Goal: Task Accomplishment & Management: Manage account settings

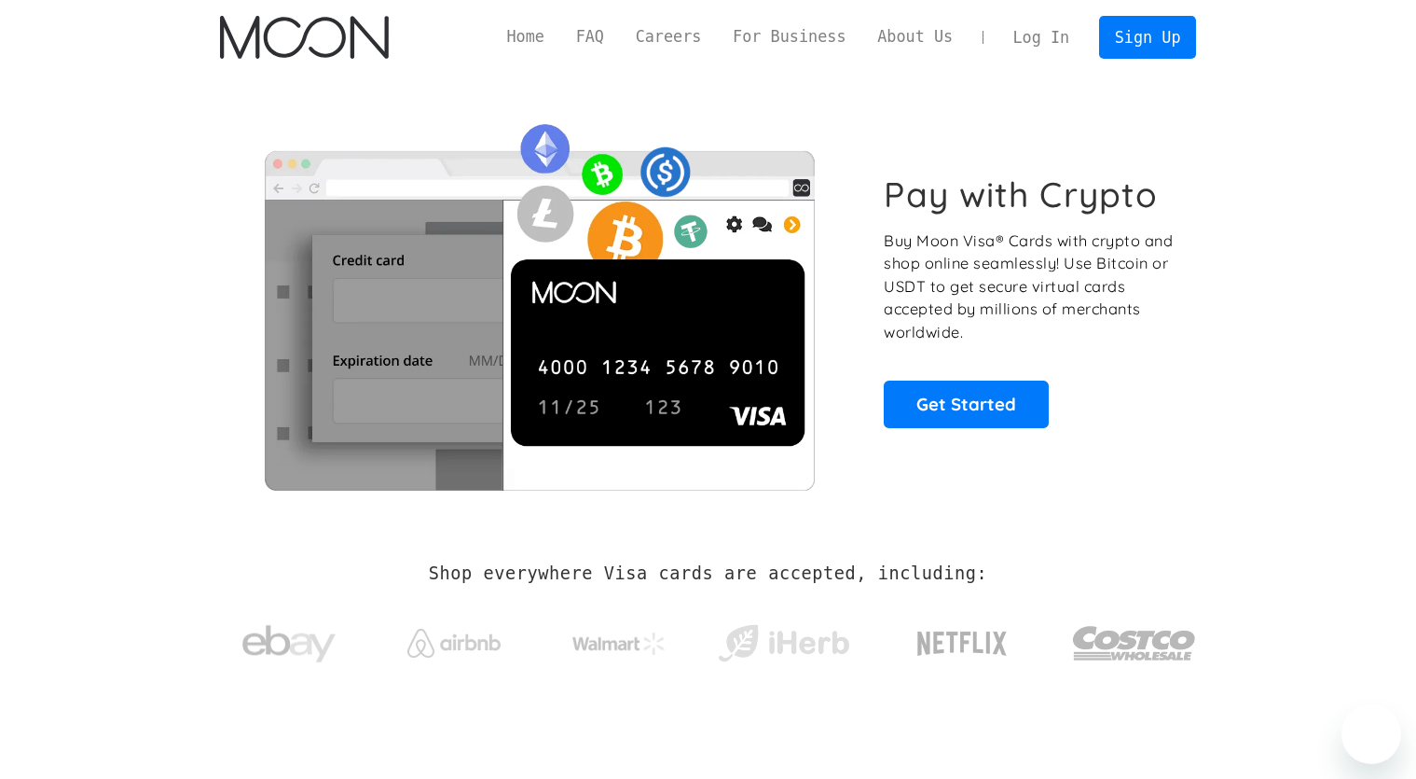
click at [1062, 29] on link "Log In" at bounding box center [1042, 37] width 88 height 41
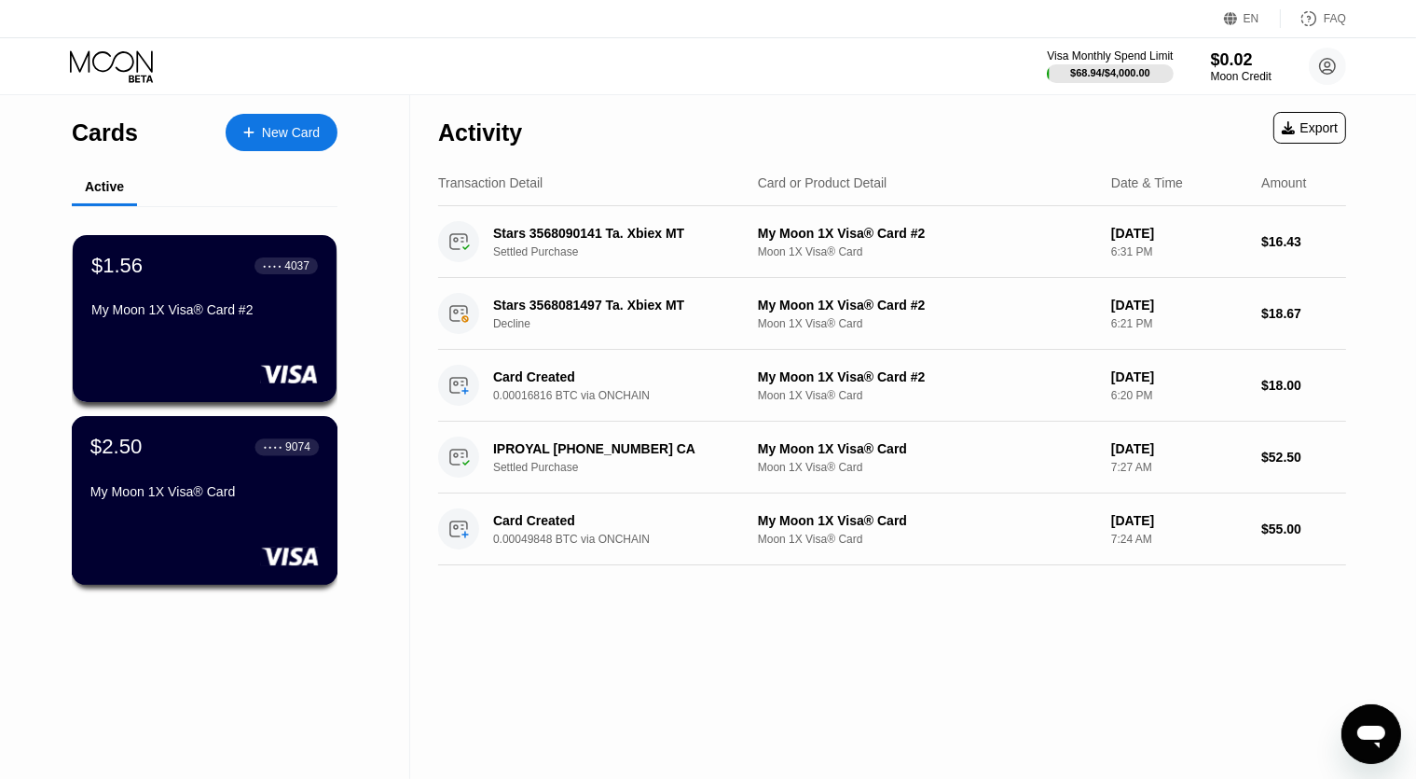
click at [145, 470] on div "$2.50 ● ● ● ● 9074 My Moon 1X Visa® Card" at bounding box center [204, 471] width 228 height 72
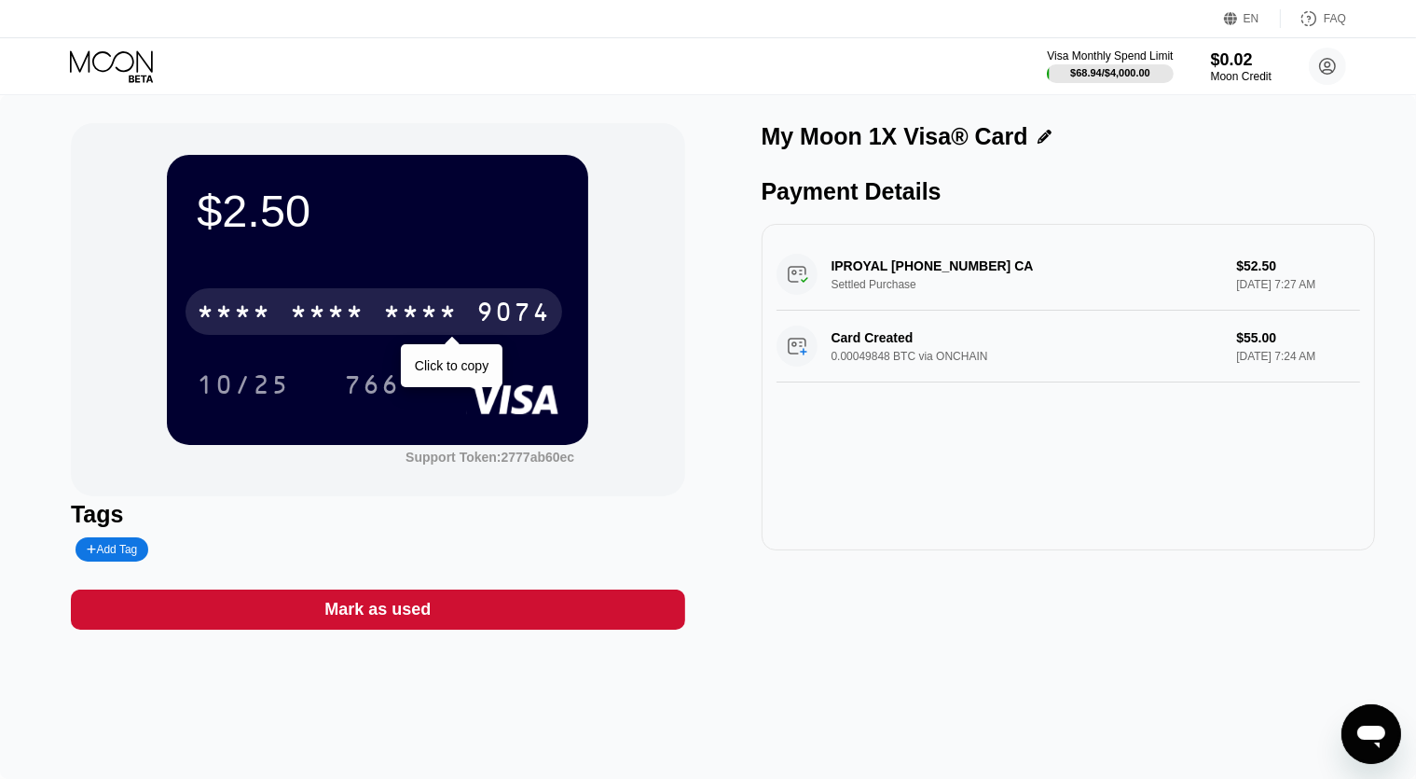
click at [296, 326] on div "* * * *" at bounding box center [327, 314] width 75 height 30
